Goal: Find specific page/section: Find specific page/section

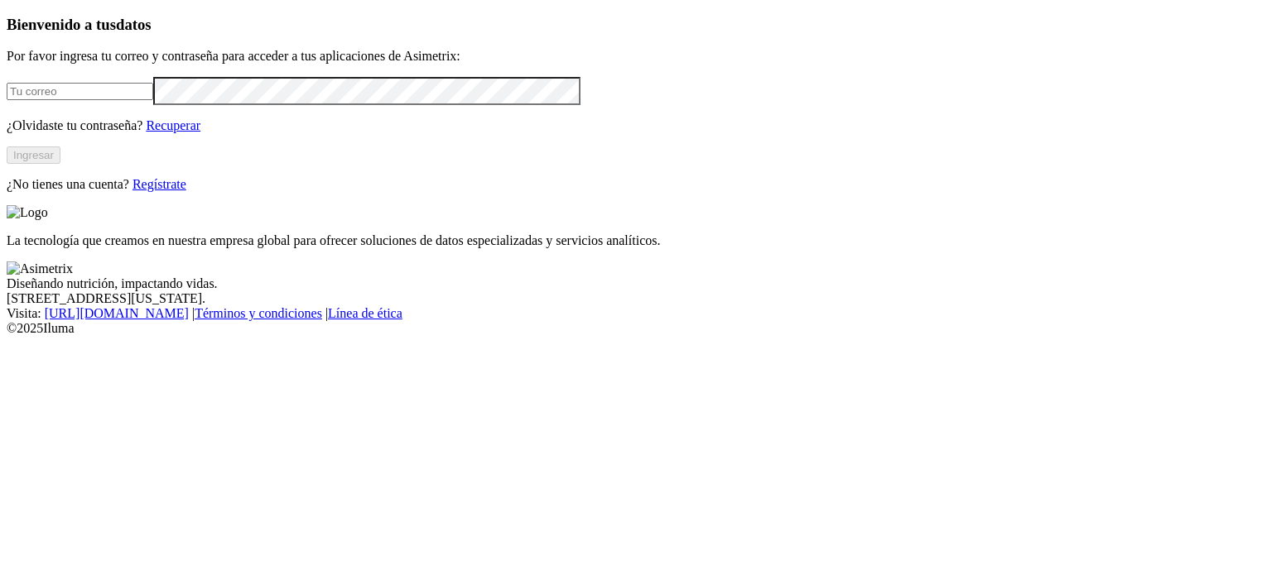
type input "[PERSON_NAME][EMAIL_ADDRESS][PERSON_NAME][DOMAIN_NAME]"
click at [60, 164] on button "Ingresar" at bounding box center [34, 155] width 54 height 17
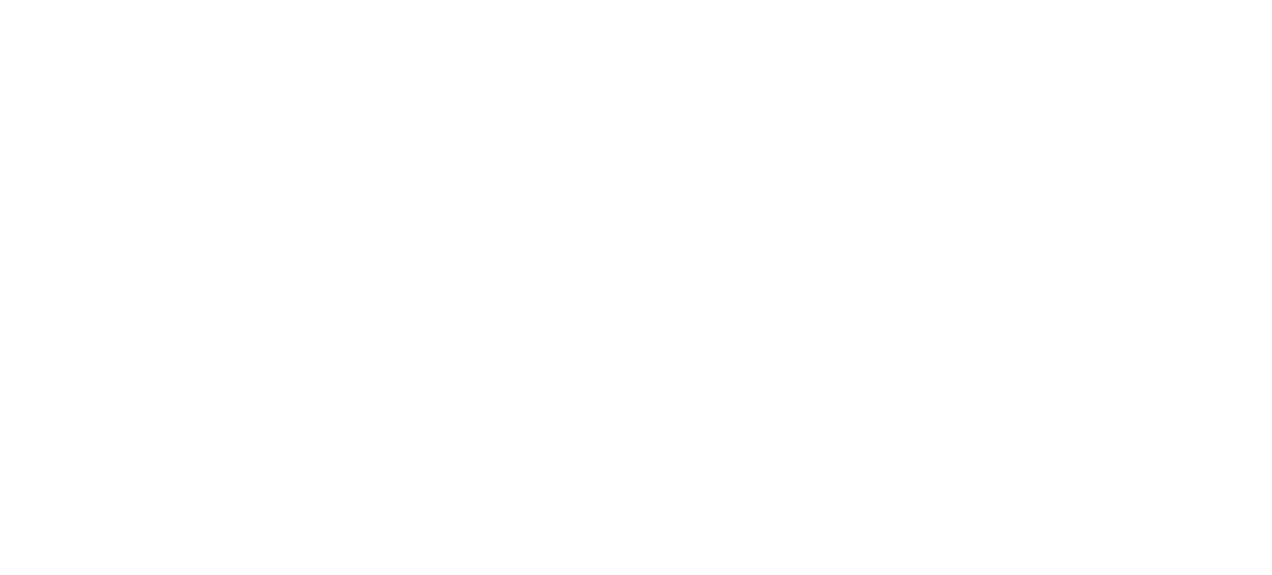
type input "PON"
